Goal: Find specific page/section: Find specific page/section

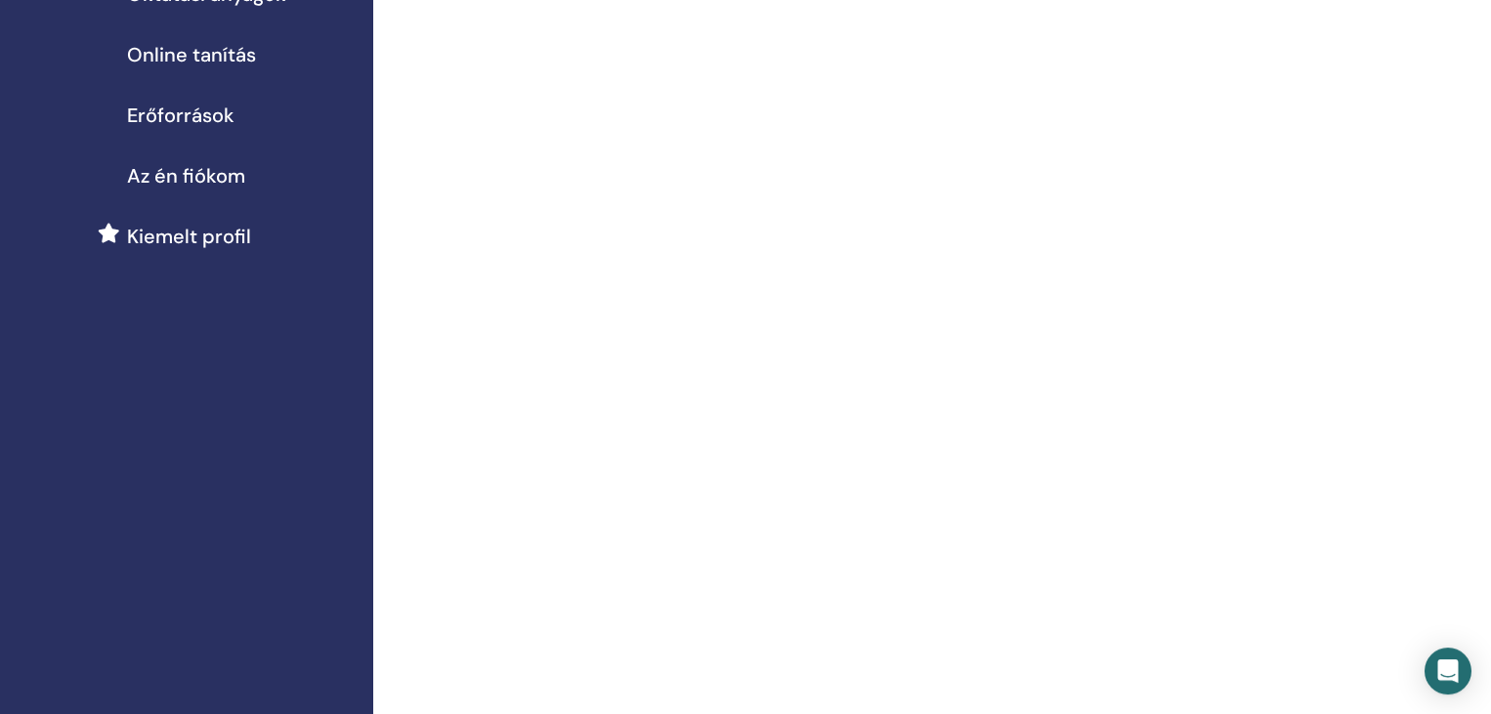
scroll to position [148, 0]
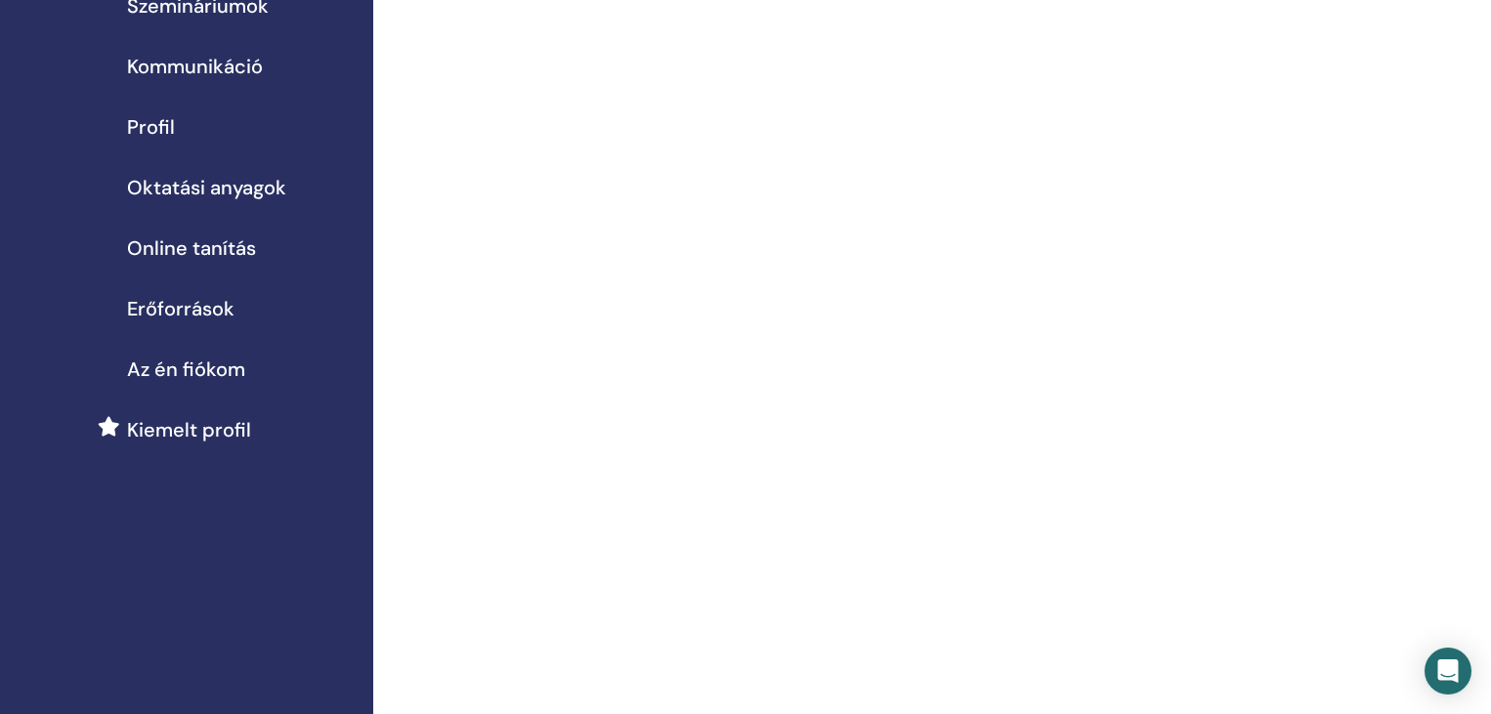
click at [203, 184] on span "Oktatási anyagok" at bounding box center [206, 187] width 159 height 29
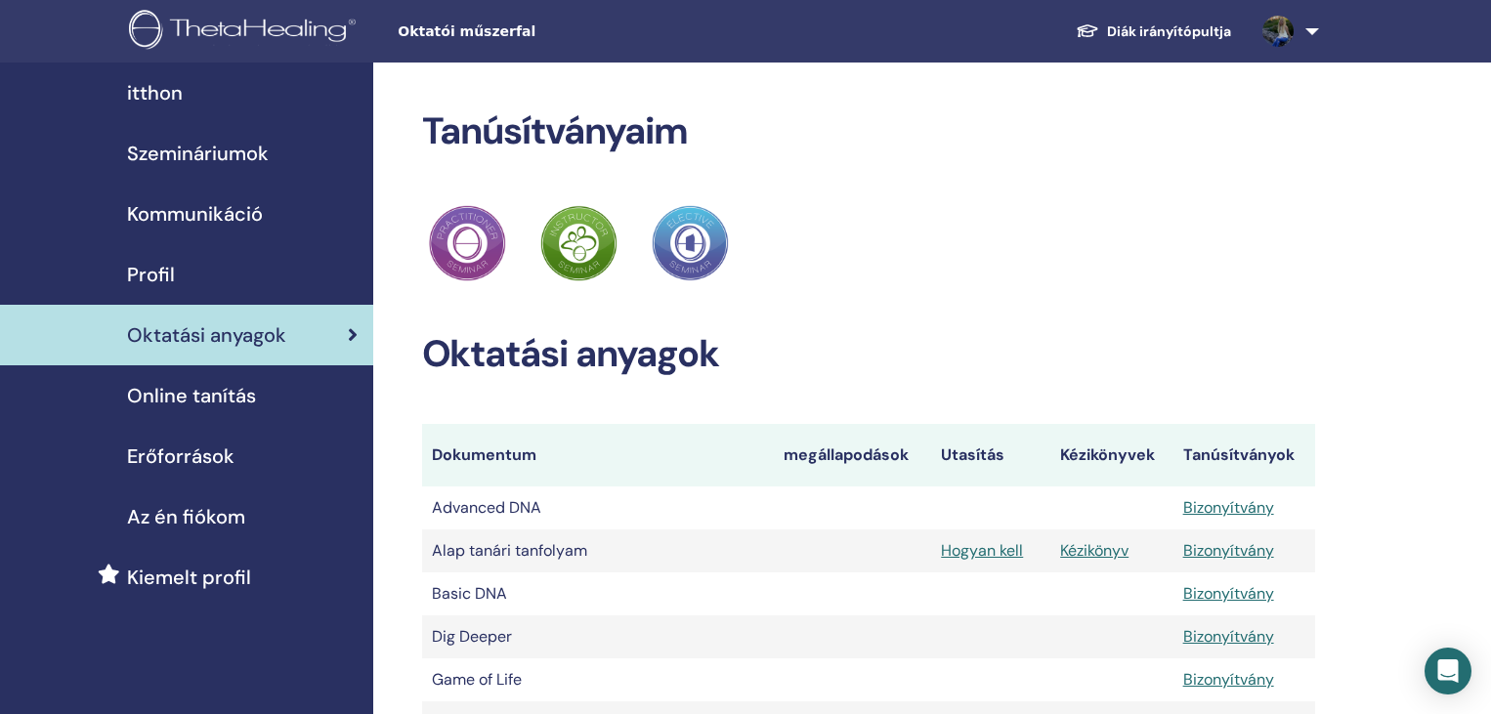
click at [1162, 34] on link "Diák irányítópultja" at bounding box center [1153, 32] width 187 height 36
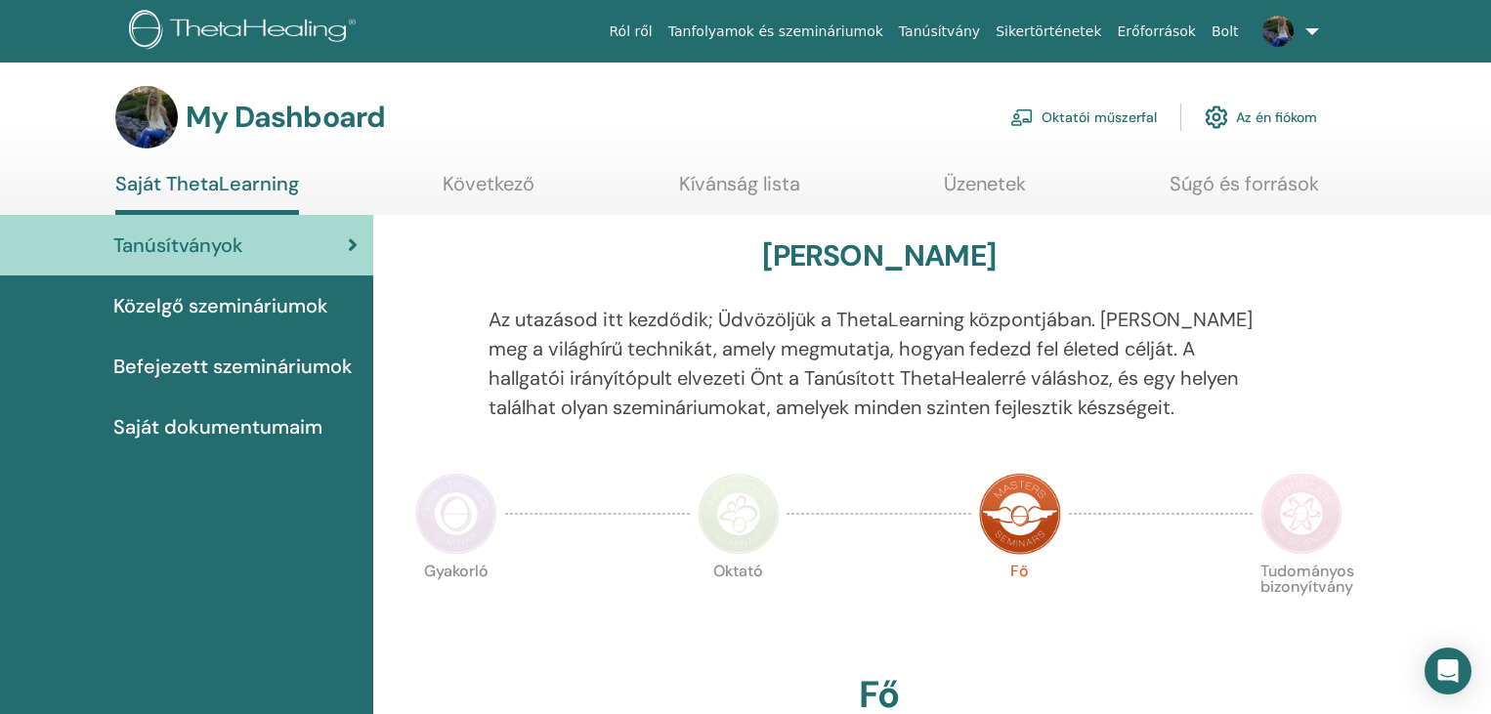
click at [1000, 188] on link "Üzenetek" at bounding box center [985, 191] width 82 height 38
click at [1224, 120] on img at bounding box center [1216, 117] width 23 height 33
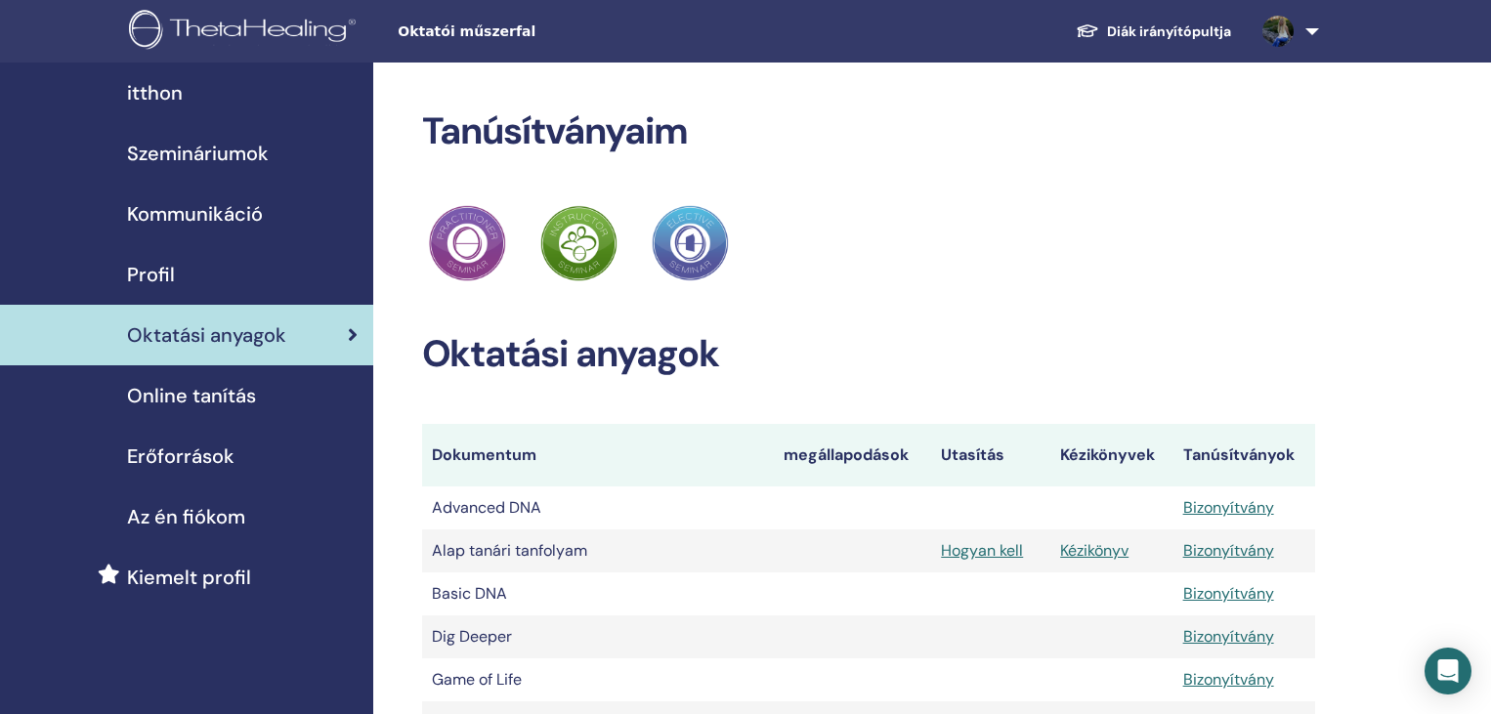
click at [202, 160] on span "Szemináriumok" at bounding box center [198, 153] width 142 height 29
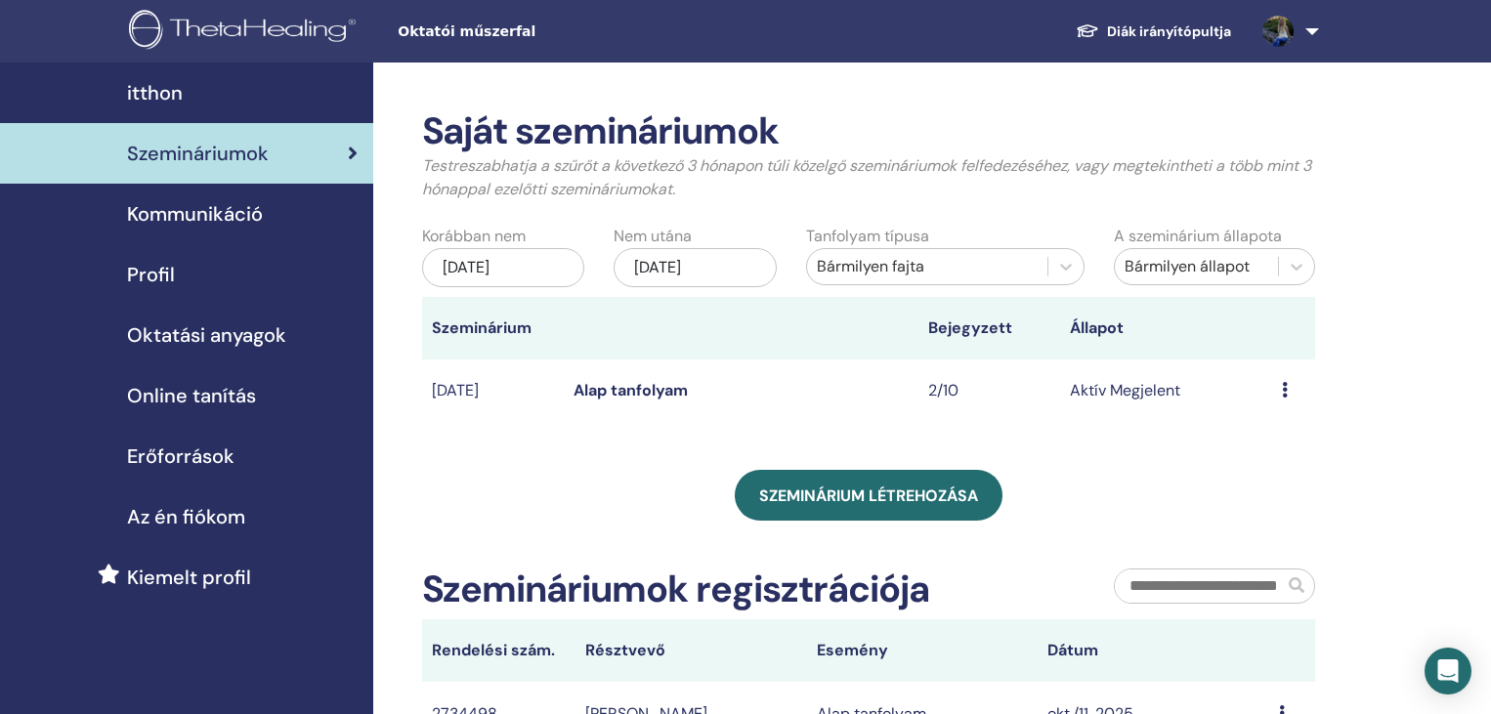
click at [1197, 27] on link "Diák irányítópultja" at bounding box center [1153, 32] width 187 height 36
click at [207, 453] on span "Erőforrások" at bounding box center [181, 456] width 108 height 29
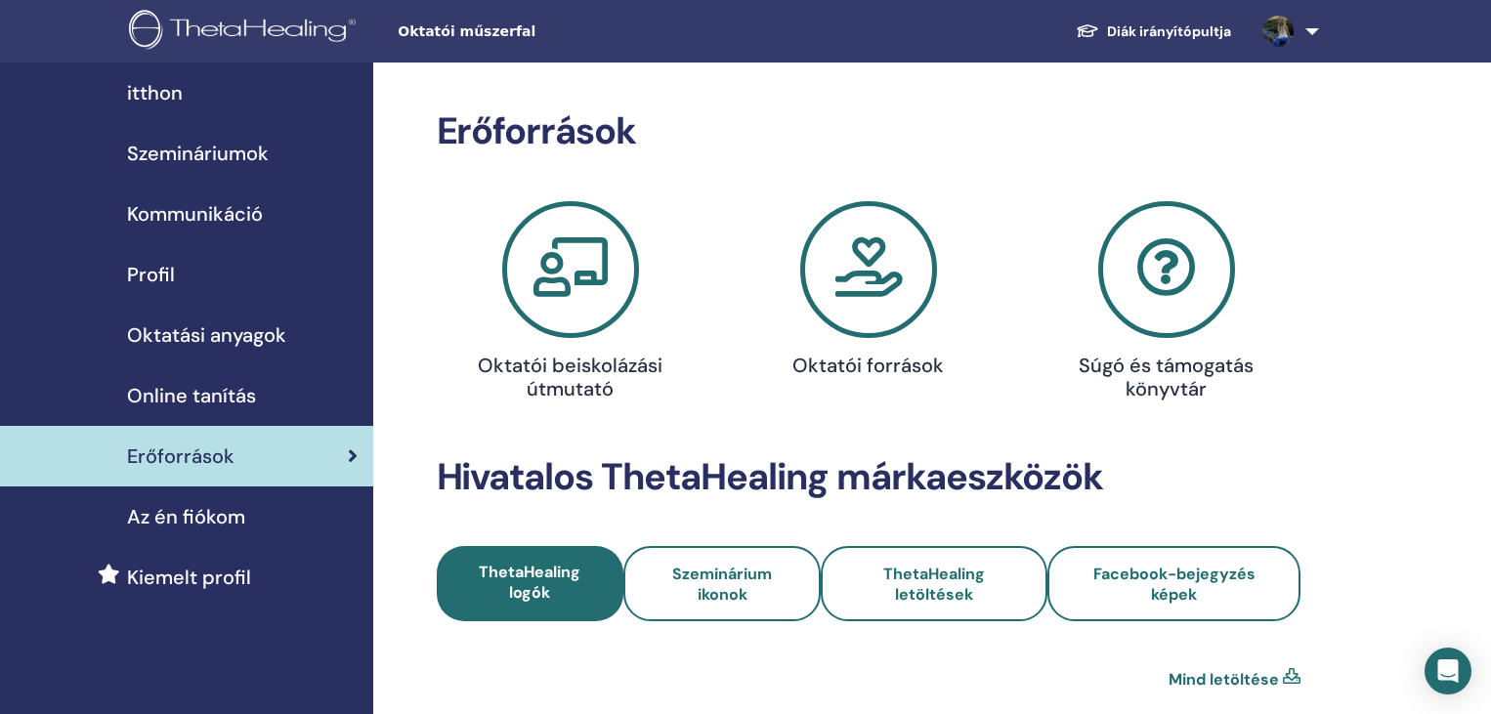
click at [931, 366] on h4 "Oktatói források" at bounding box center [868, 365] width 193 height 23
click at [890, 366] on h4 "Oktatói források" at bounding box center [868, 365] width 193 height 23
click at [247, 341] on span "Oktatási anyagok" at bounding box center [206, 335] width 159 height 29
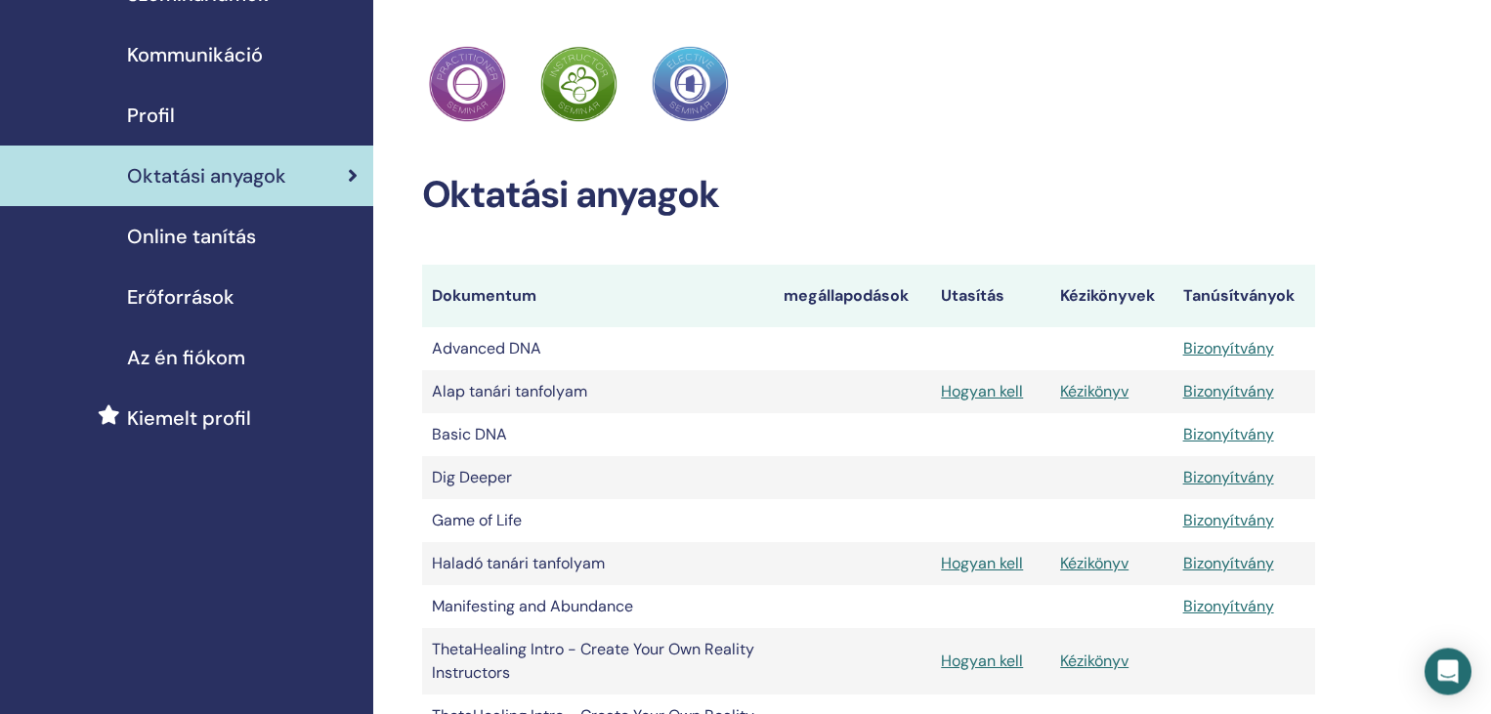
scroll to position [199, 0]
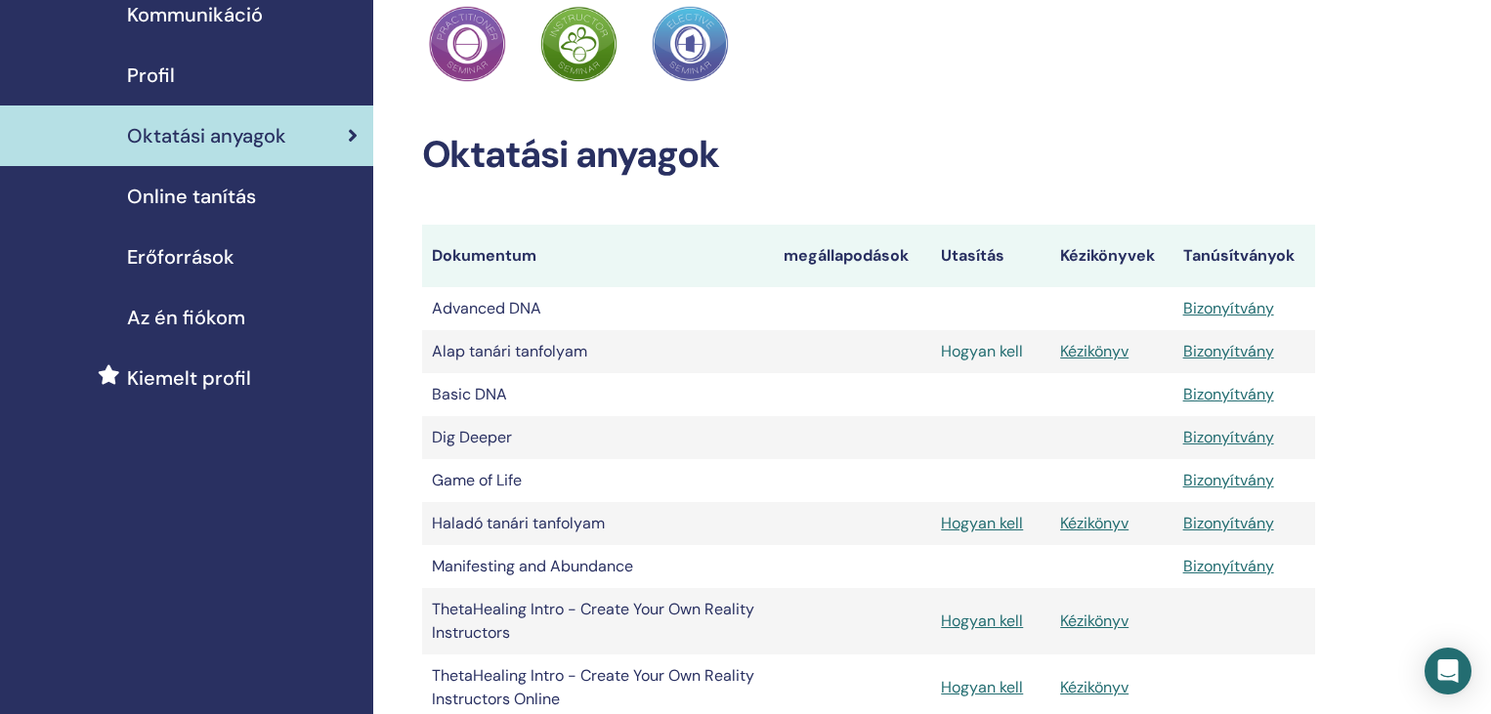
click at [1004, 358] on link "Hogyan kell" at bounding box center [982, 351] width 82 height 21
